Goal: Transaction & Acquisition: Download file/media

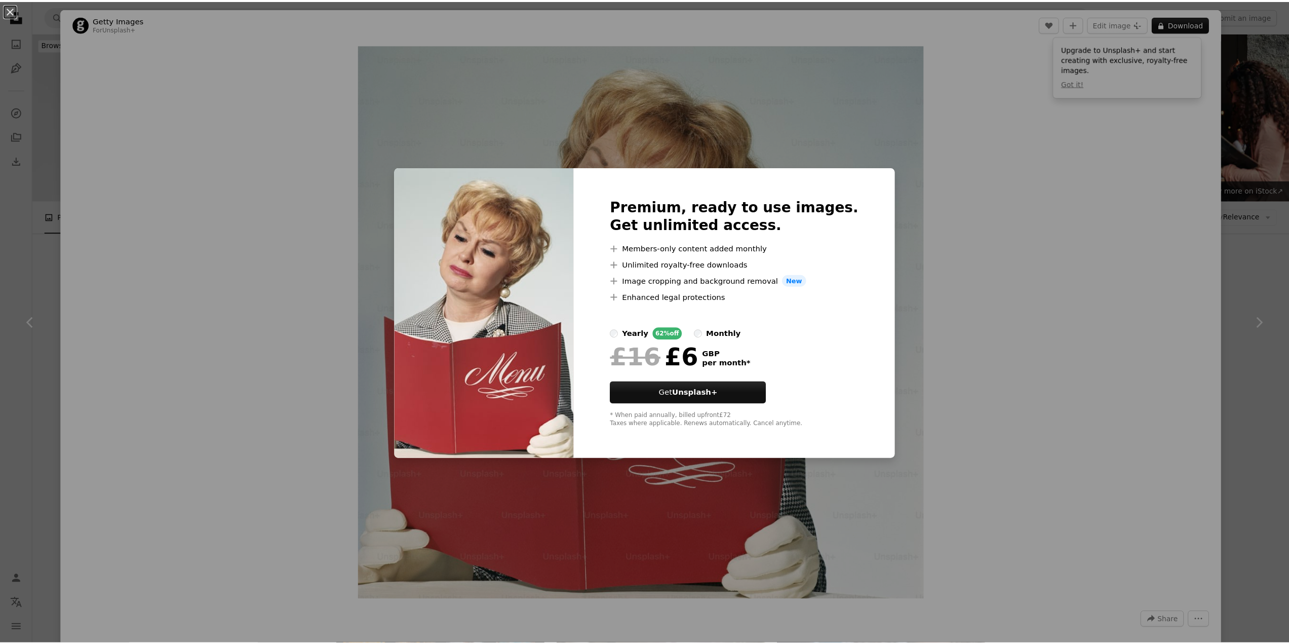
scroll to position [861, 0]
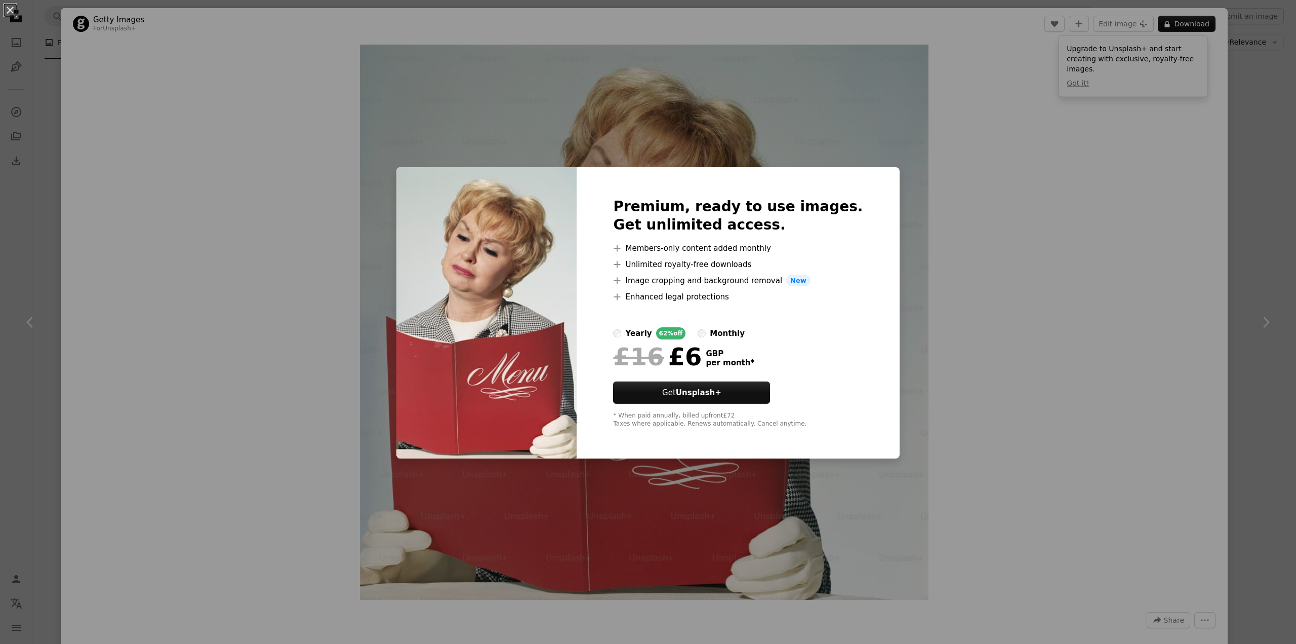
click at [1227, 72] on div "An X shape Premium, ready to use images. Get unlimited access. A plus sign Memb…" at bounding box center [648, 322] width 1296 height 644
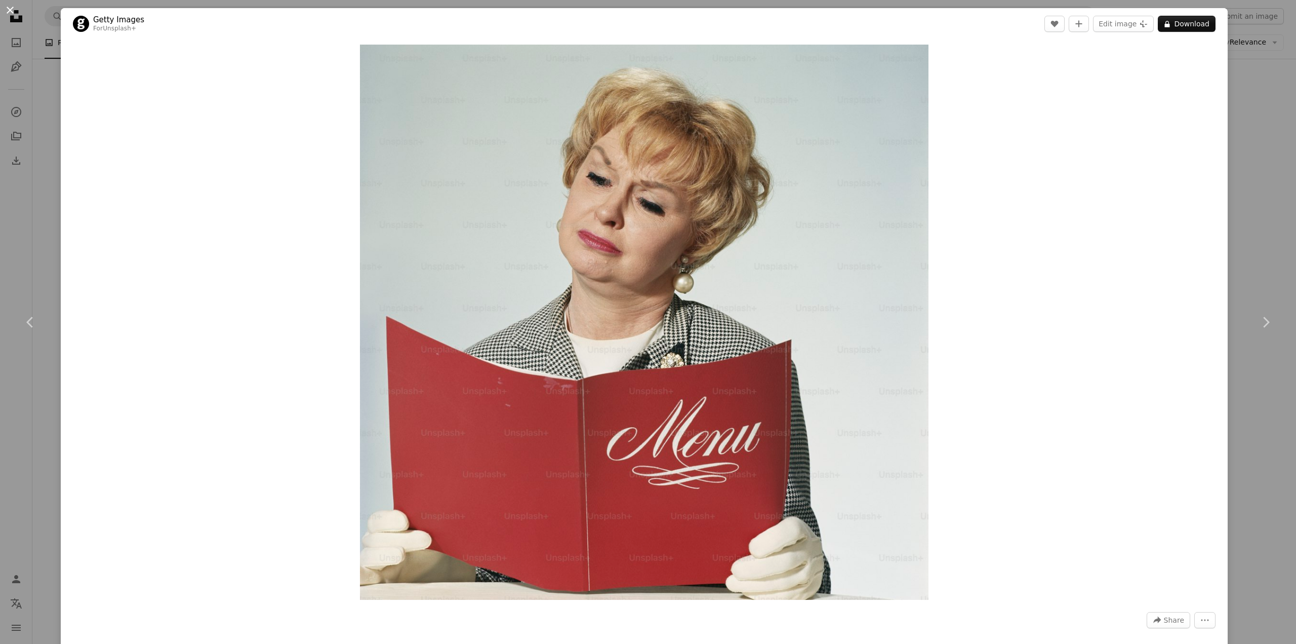
click at [11, 9] on button "An X shape" at bounding box center [10, 10] width 12 height 12
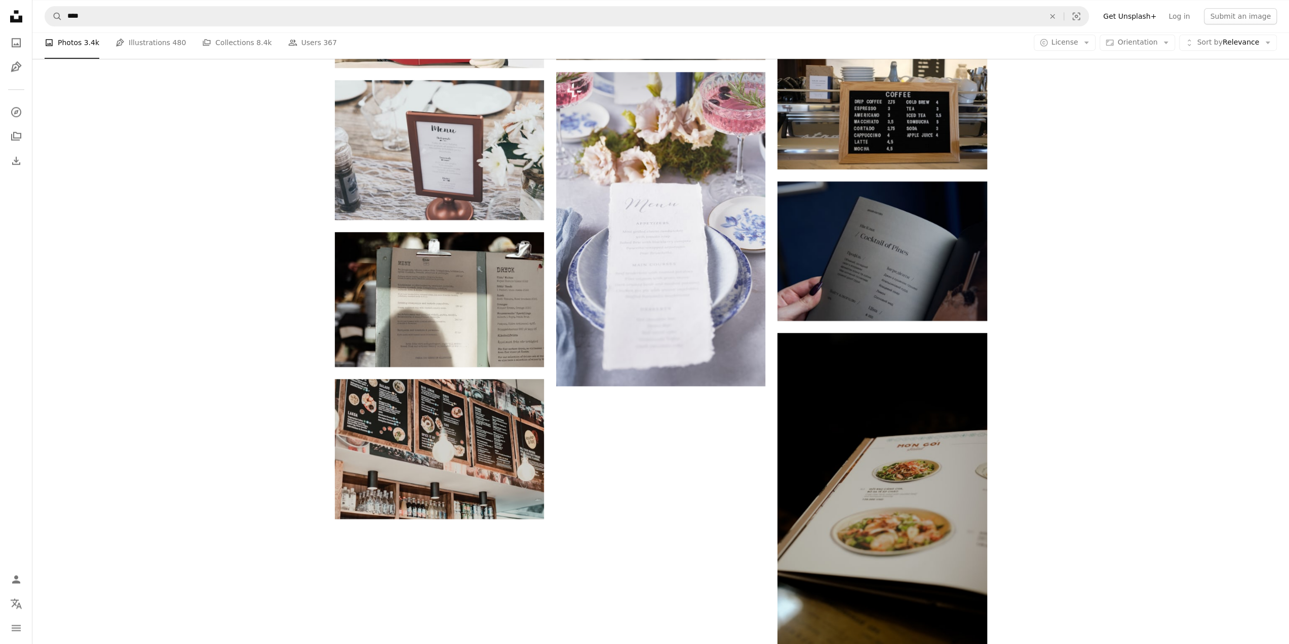
scroll to position [1418, 0]
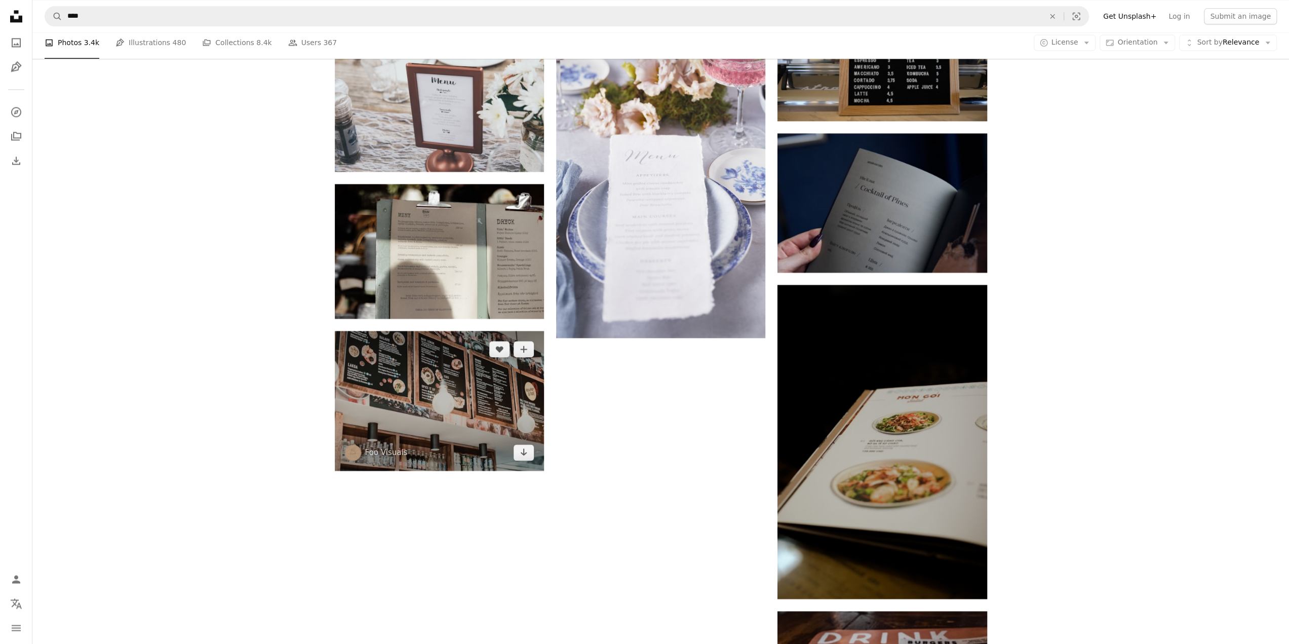
click at [424, 403] on img at bounding box center [439, 401] width 209 height 140
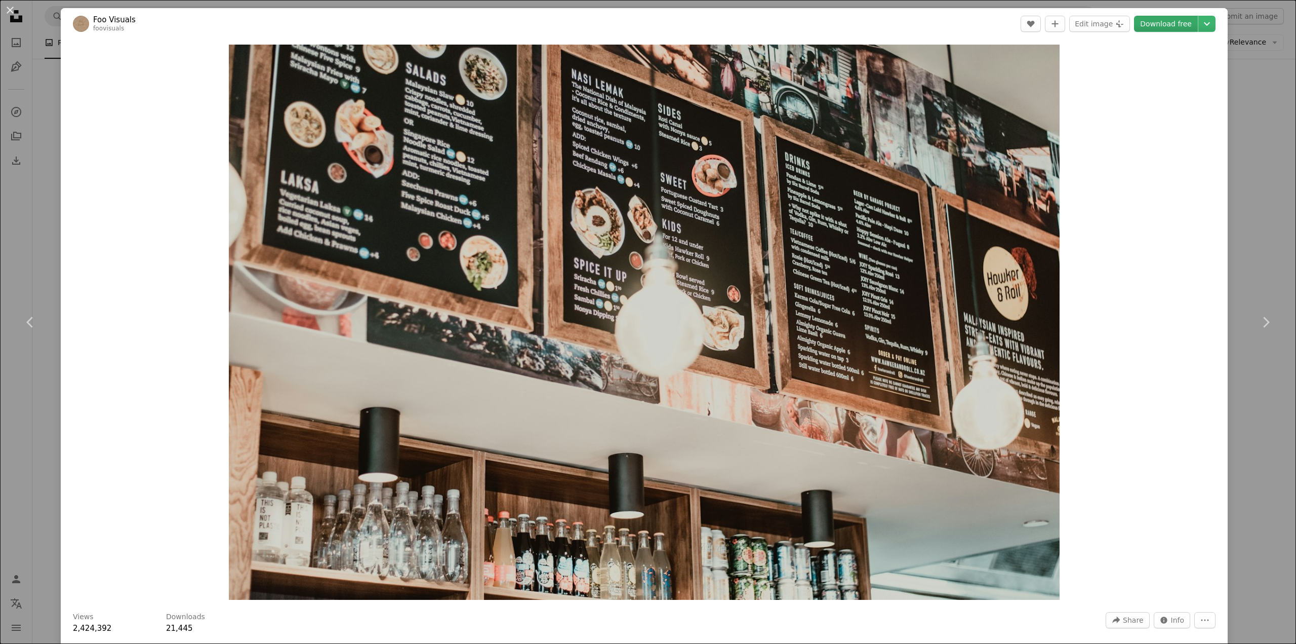
click at [1160, 24] on link "Download free" at bounding box center [1166, 24] width 64 height 16
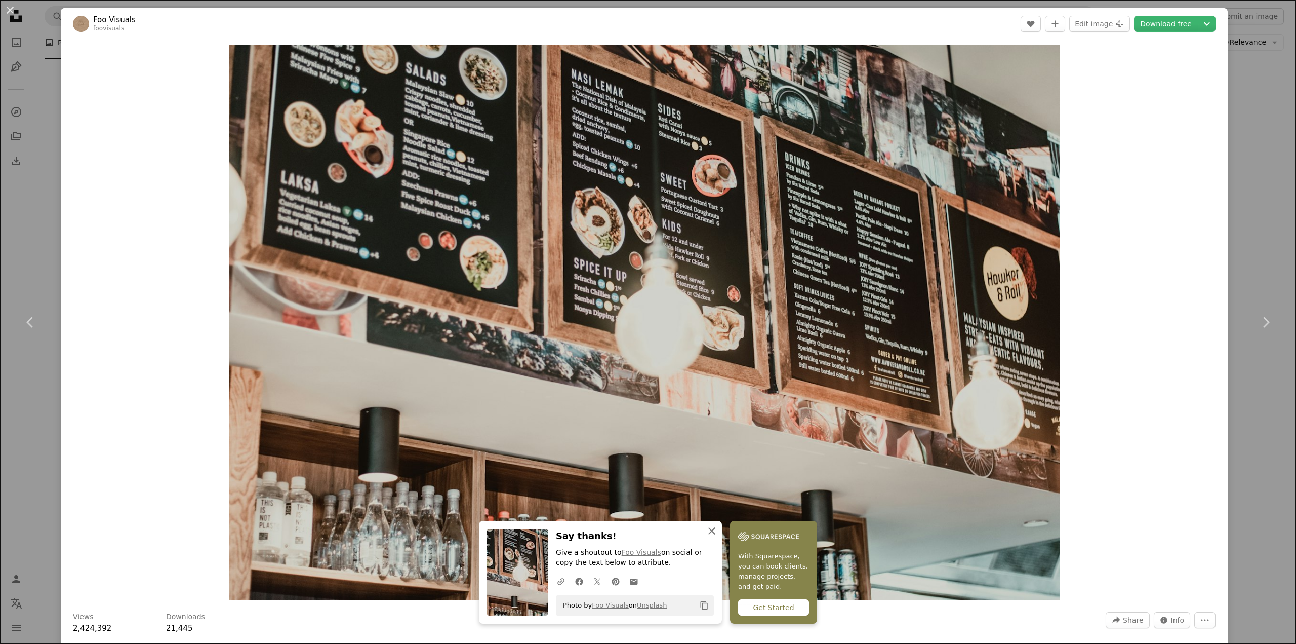
click at [709, 528] on icon "An X shape" at bounding box center [712, 531] width 12 height 12
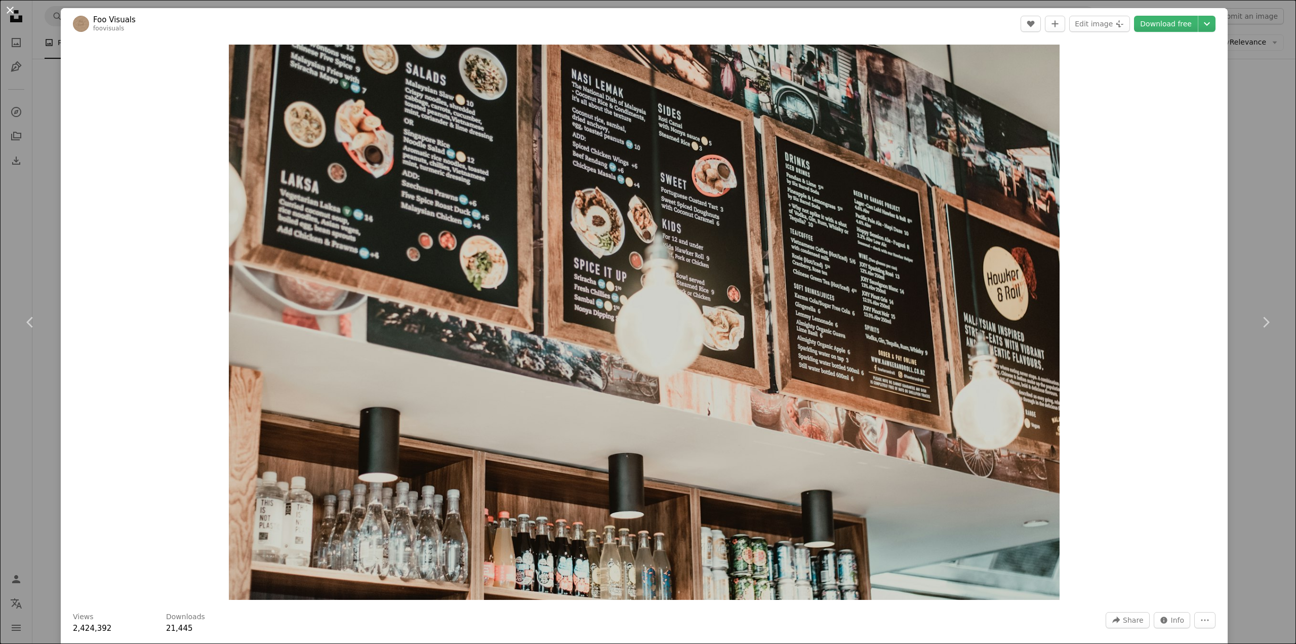
click at [8, 11] on button "An X shape" at bounding box center [10, 10] width 12 height 12
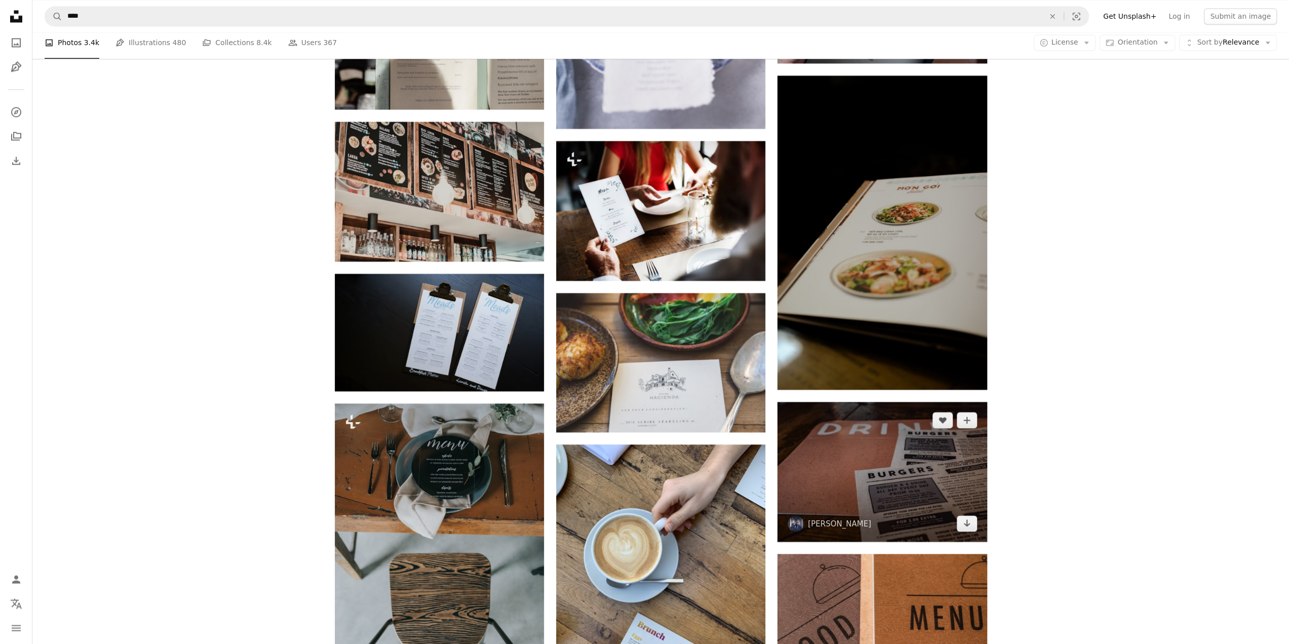
scroll to position [1570, 0]
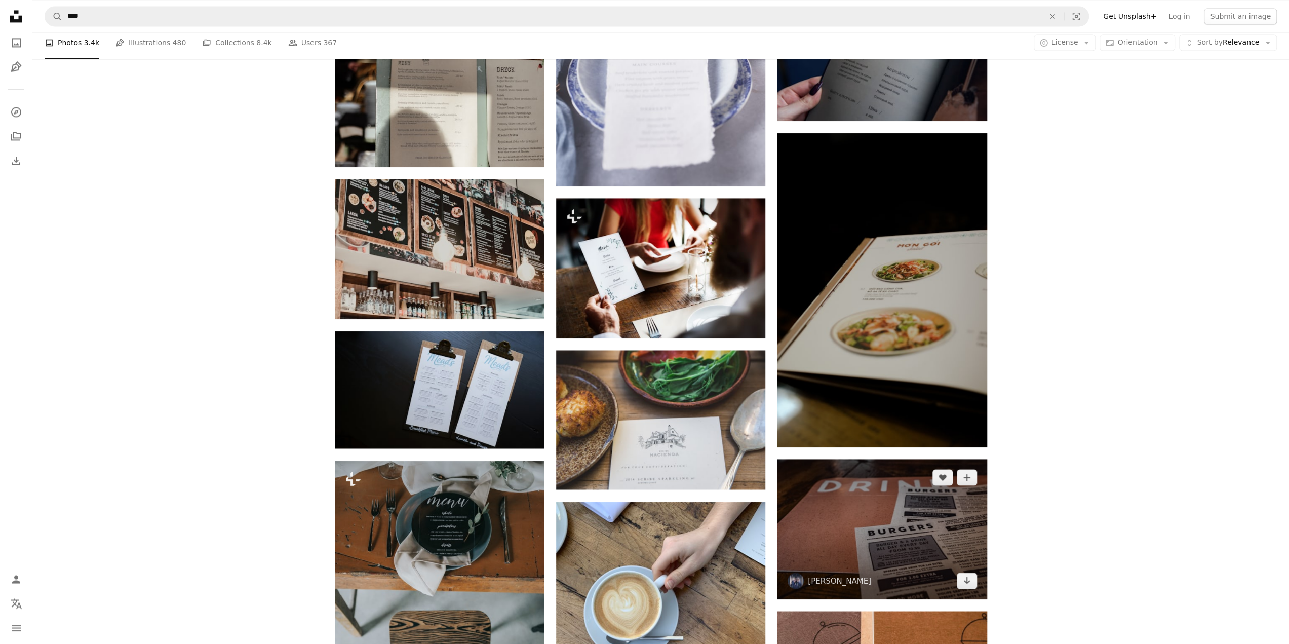
click at [862, 530] on img at bounding box center [881, 528] width 209 height 139
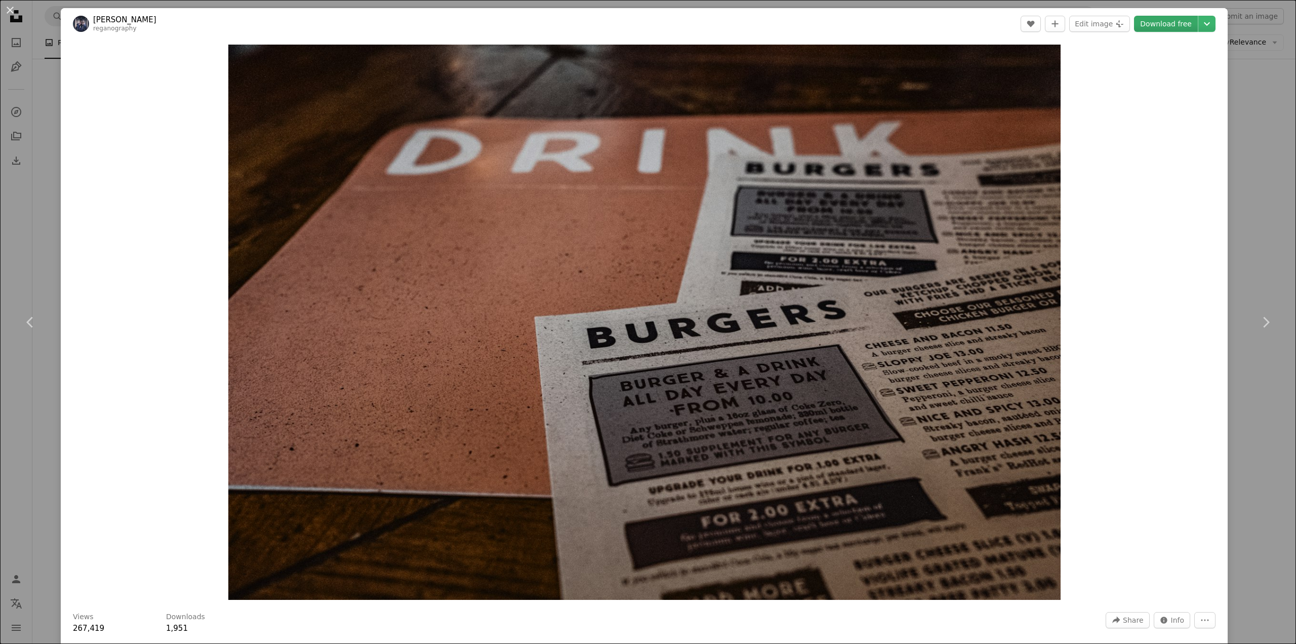
click at [1161, 26] on link "Download free" at bounding box center [1166, 24] width 64 height 16
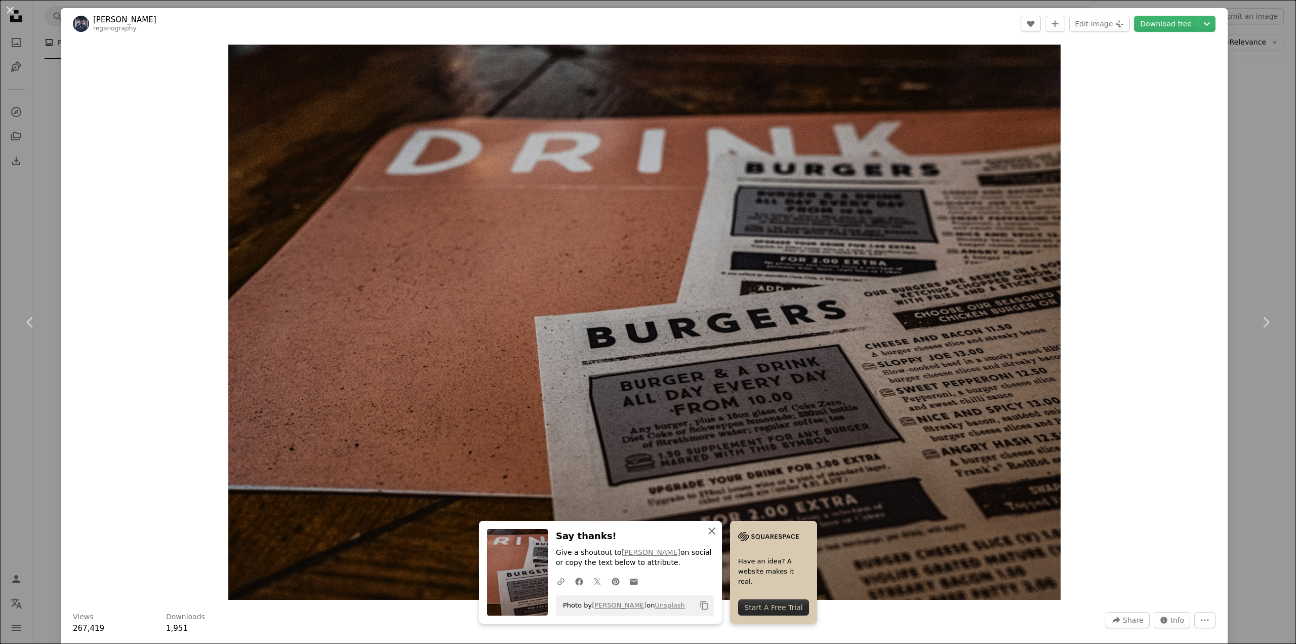
click at [707, 531] on icon "An X shape" at bounding box center [712, 531] width 12 height 12
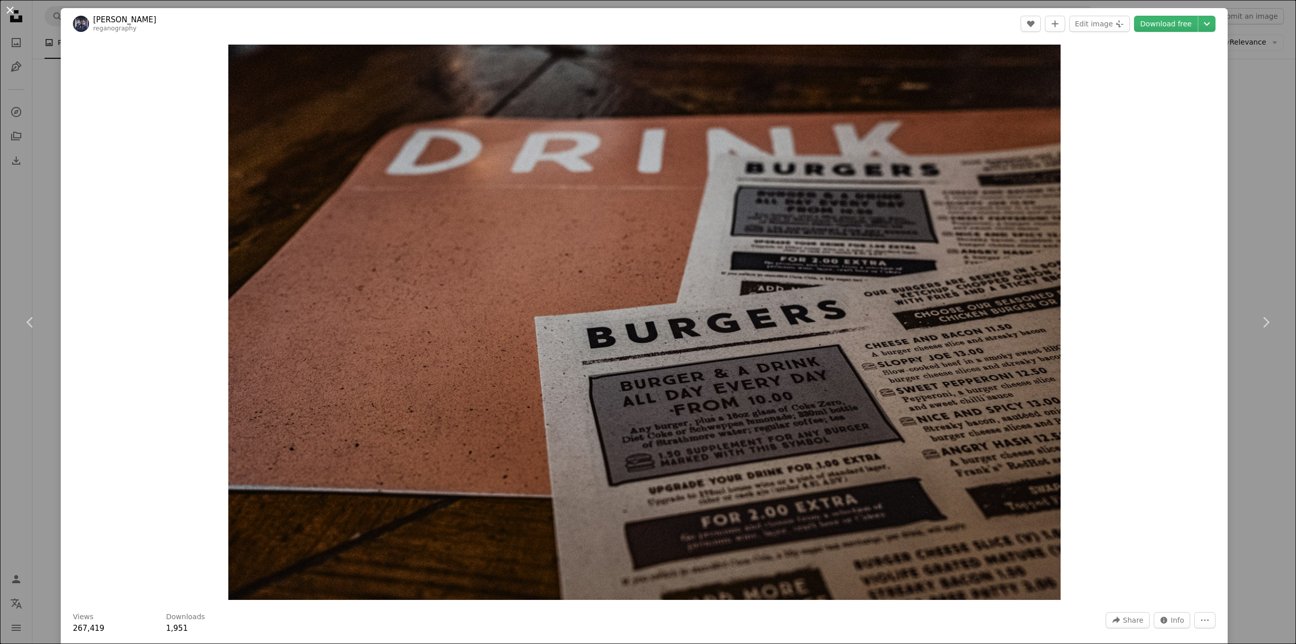
click at [7, 10] on button "An X shape" at bounding box center [10, 10] width 12 height 12
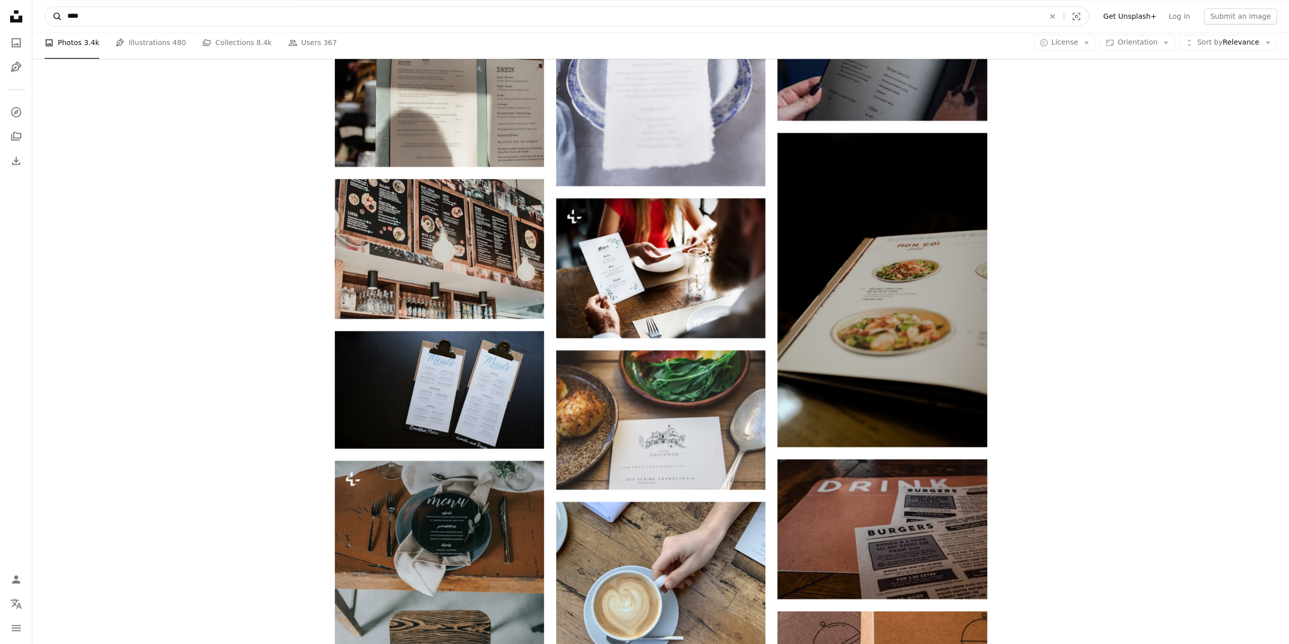
drag, startPoint x: 158, startPoint y: 16, endPoint x: 51, endPoint y: 14, distance: 107.4
click at [51, 14] on form "A magnifying glass **** An X shape Visual search" at bounding box center [567, 16] width 1044 height 20
type input "**********"
click button "A magnifying glass" at bounding box center [53, 16] width 17 height 19
